Goal: Check status: Verify the current state of an ongoing process or item

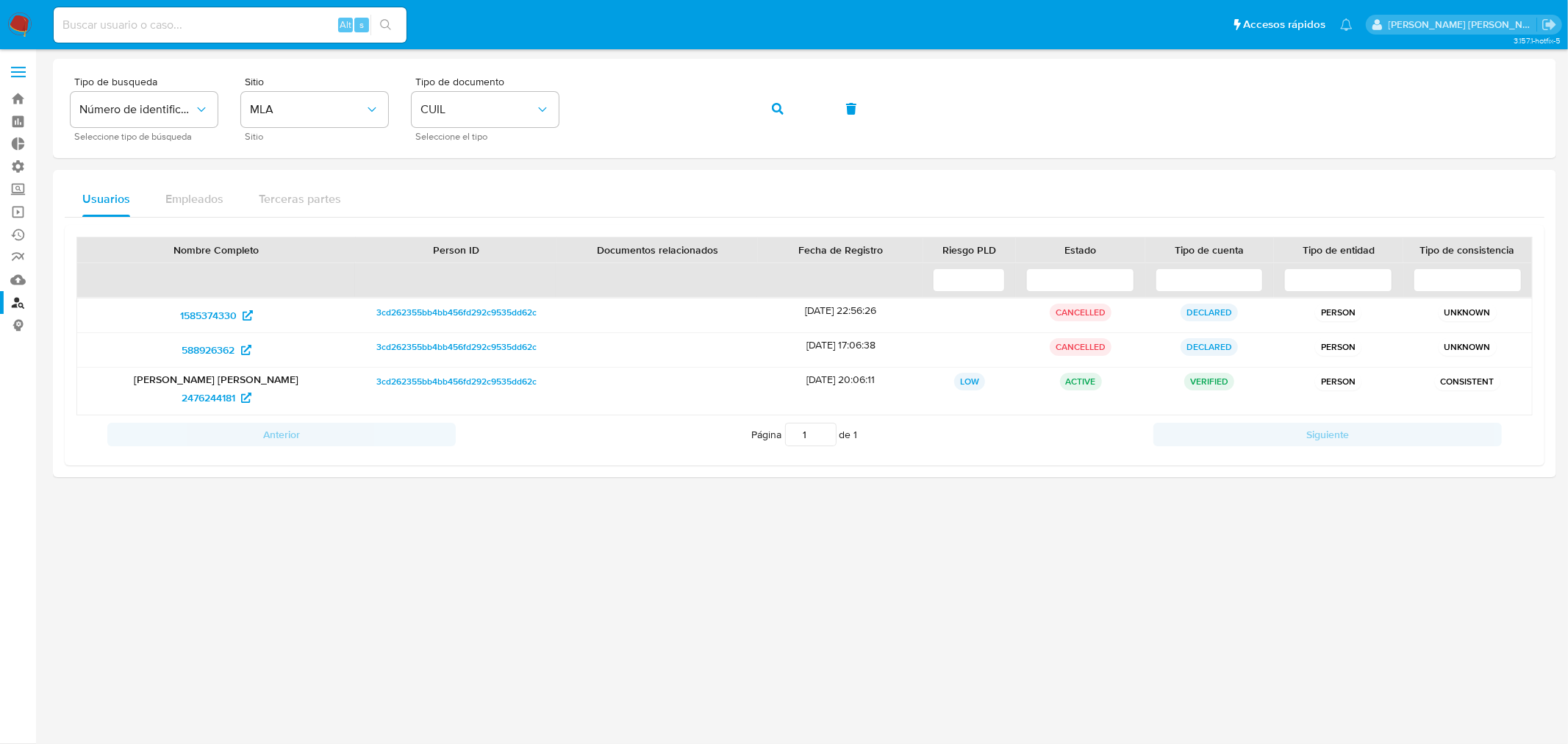
click at [11, 27] on img at bounding box center [20, 24] width 25 height 25
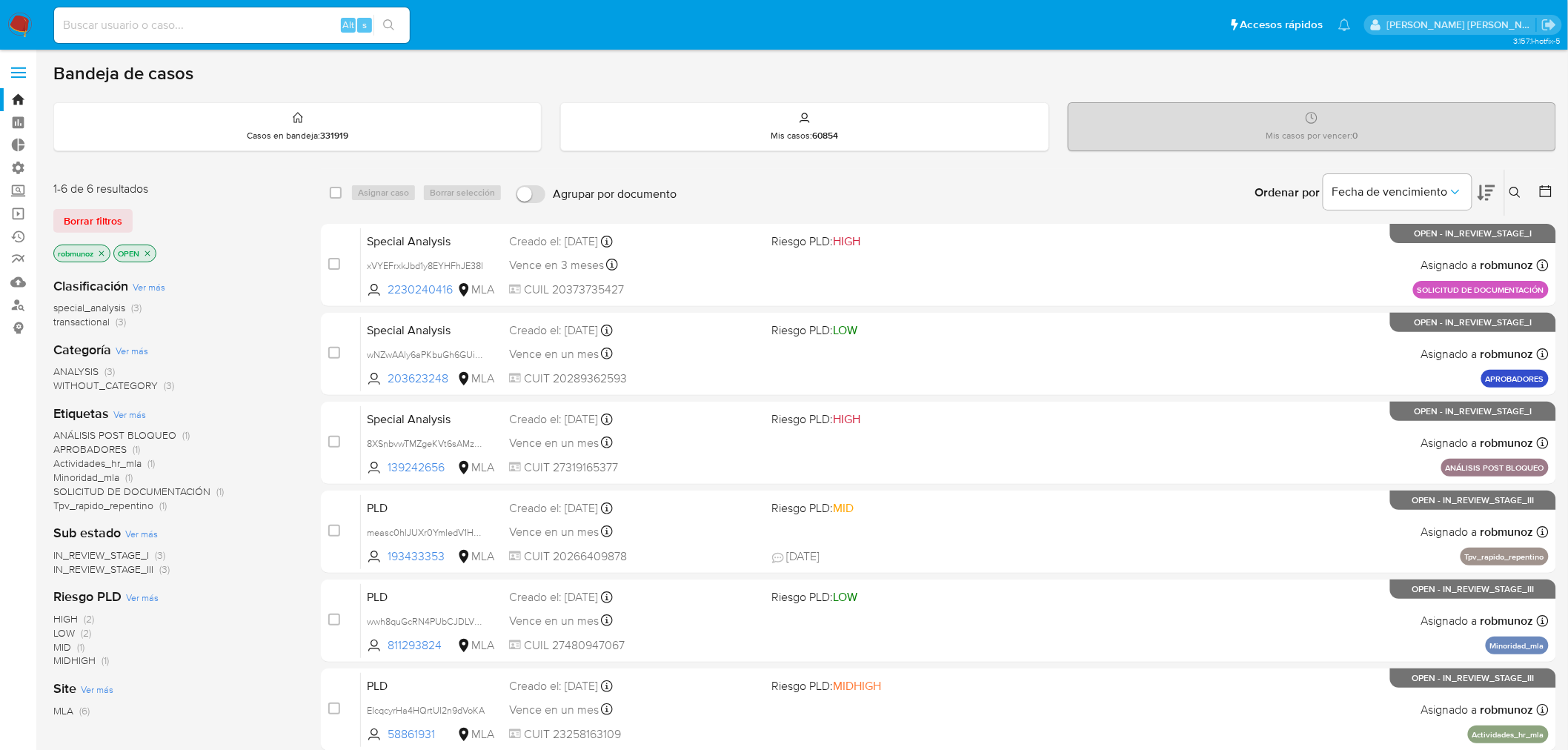
click at [220, 28] on input at bounding box center [231, 25] width 356 height 19
paste input "wwH9OEWGpFOdtE50IxAbu5dz"
type input "wwH9OEWGpFOdtE50IxAbu5dz"
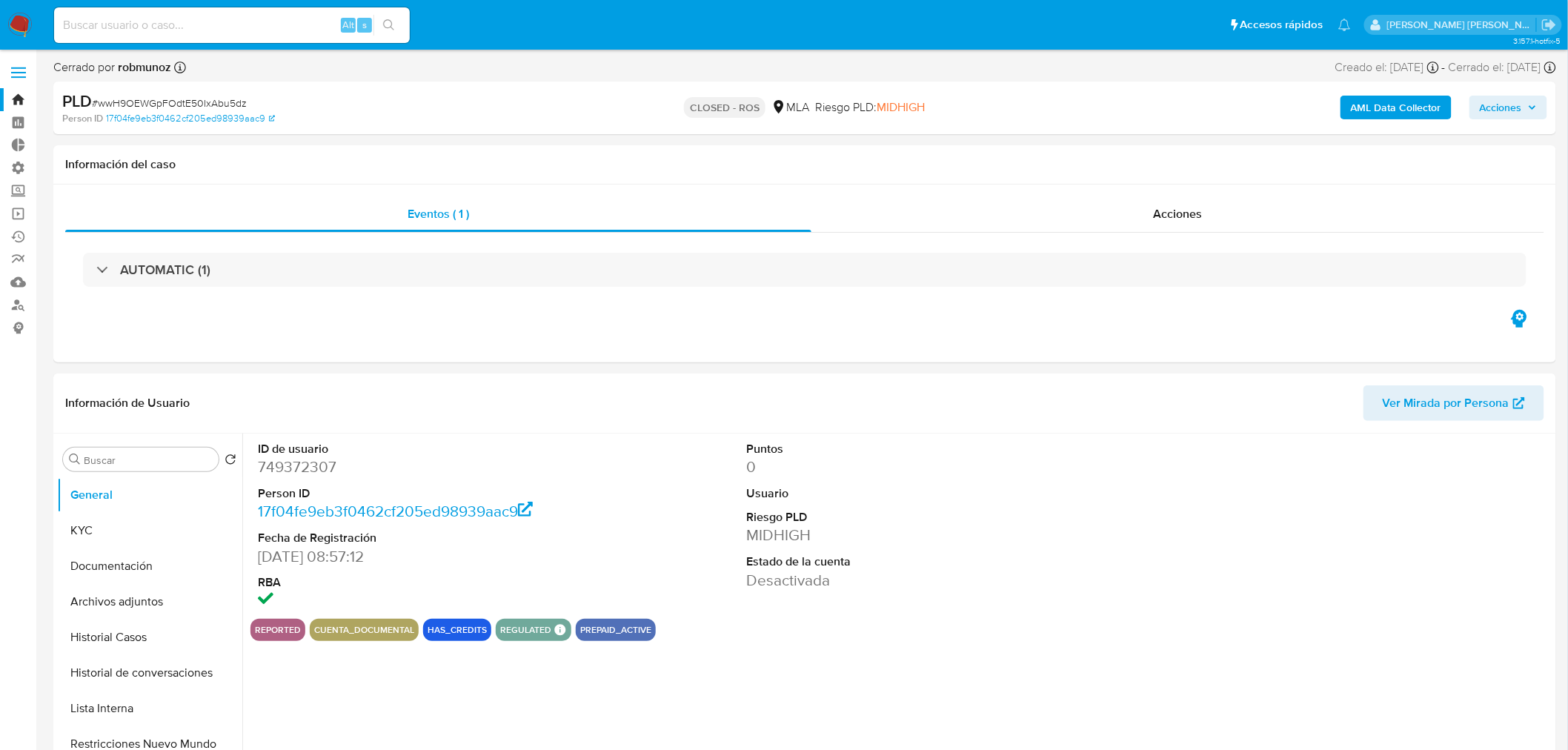
select select "10"
click at [101, 26] on input at bounding box center [231, 25] width 356 height 19
paste input "wPg94szl0mpmIAi6UUAE8OpG"
type input "wPg94szl0mpmIAi6UUAE8OpG"
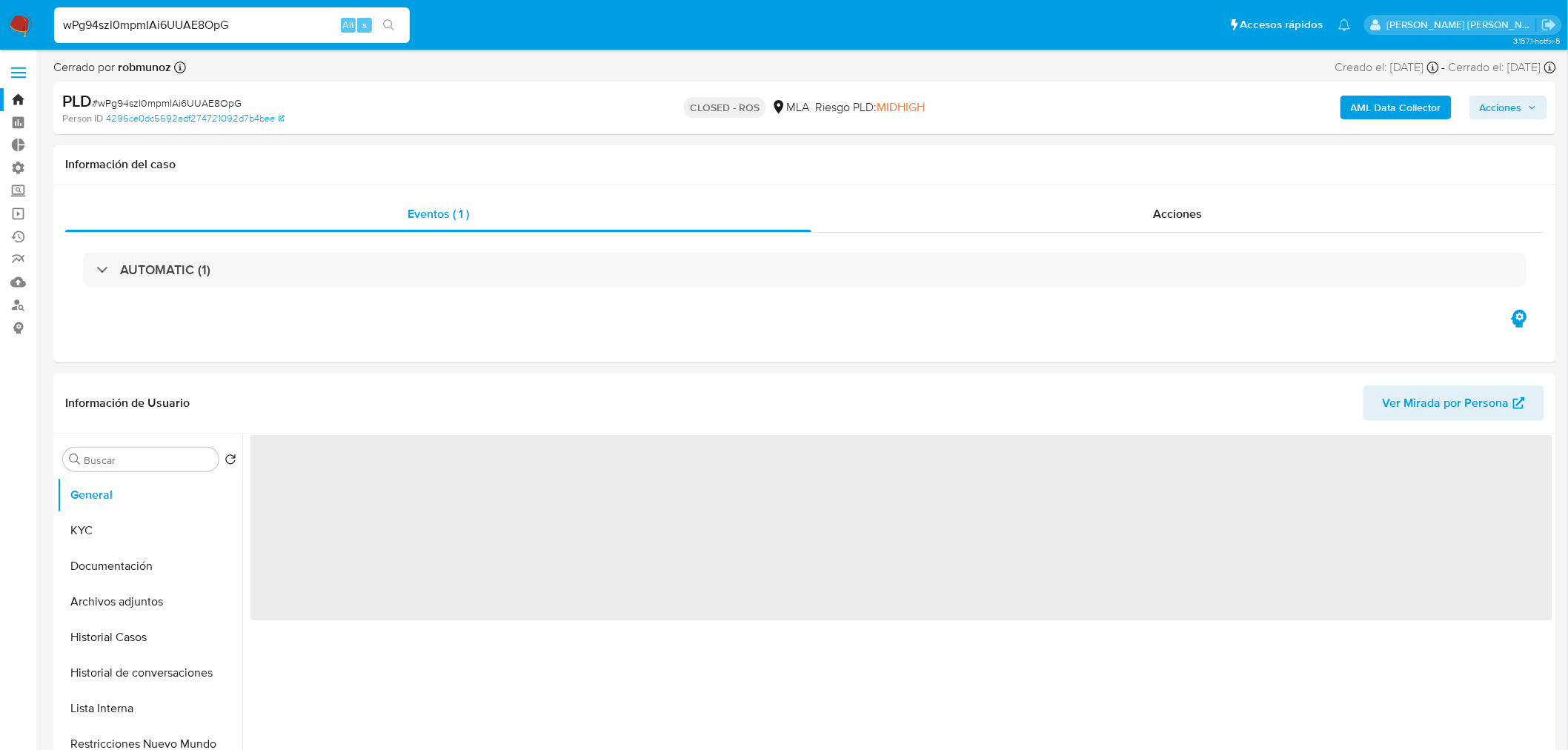
select select "10"
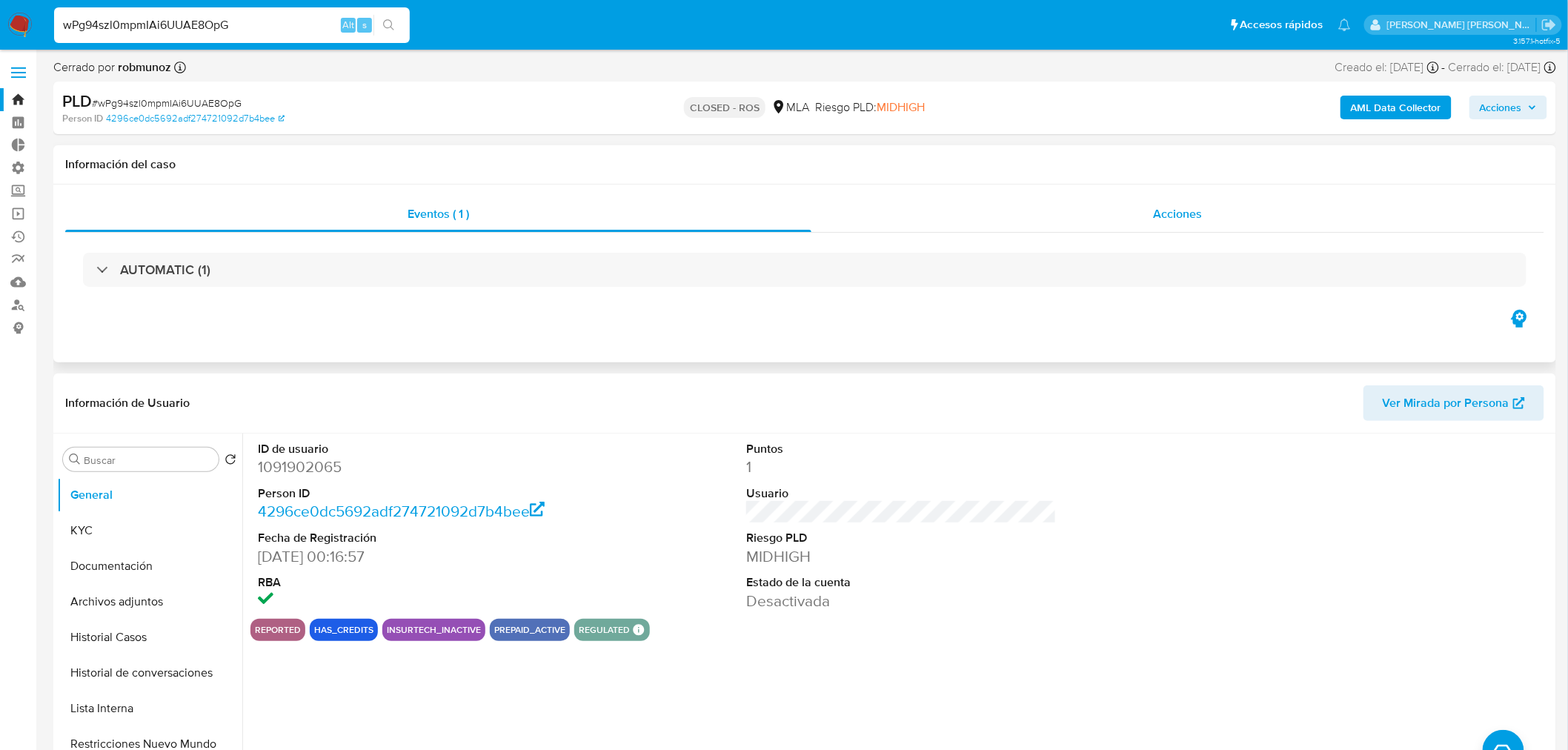
drag, startPoint x: 1218, startPoint y: 217, endPoint x: 1206, endPoint y: 227, distance: 15.6
click at [1218, 218] on div "Acciones" at bounding box center [1178, 214] width 733 height 35
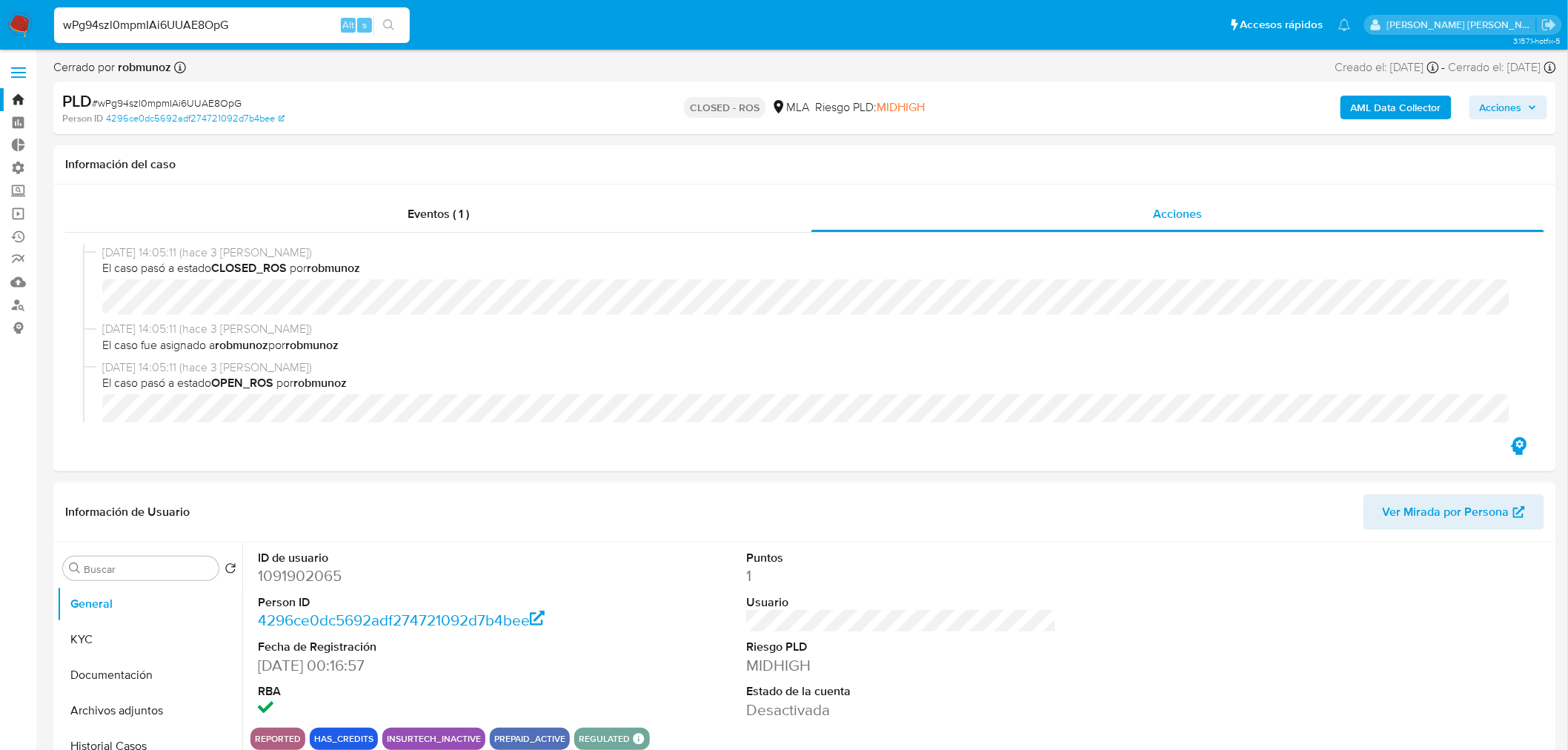
click at [15, 17] on img at bounding box center [20, 25] width 25 height 25
